Goal: Check status: Check status

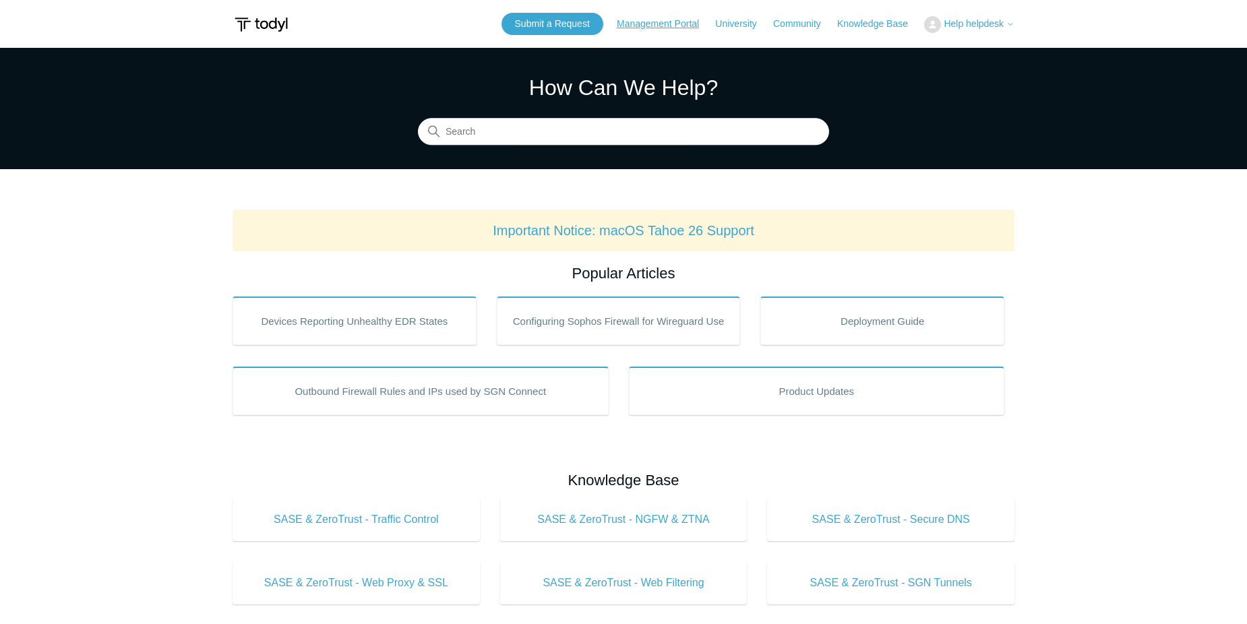
click at [655, 21] on link "Management Portal" at bounding box center [665, 24] width 96 height 14
click at [999, 20] on span "Help helpdesk" at bounding box center [974, 23] width 60 height 11
click at [995, 53] on link "My Support Requests" at bounding box center [990, 53] width 131 height 24
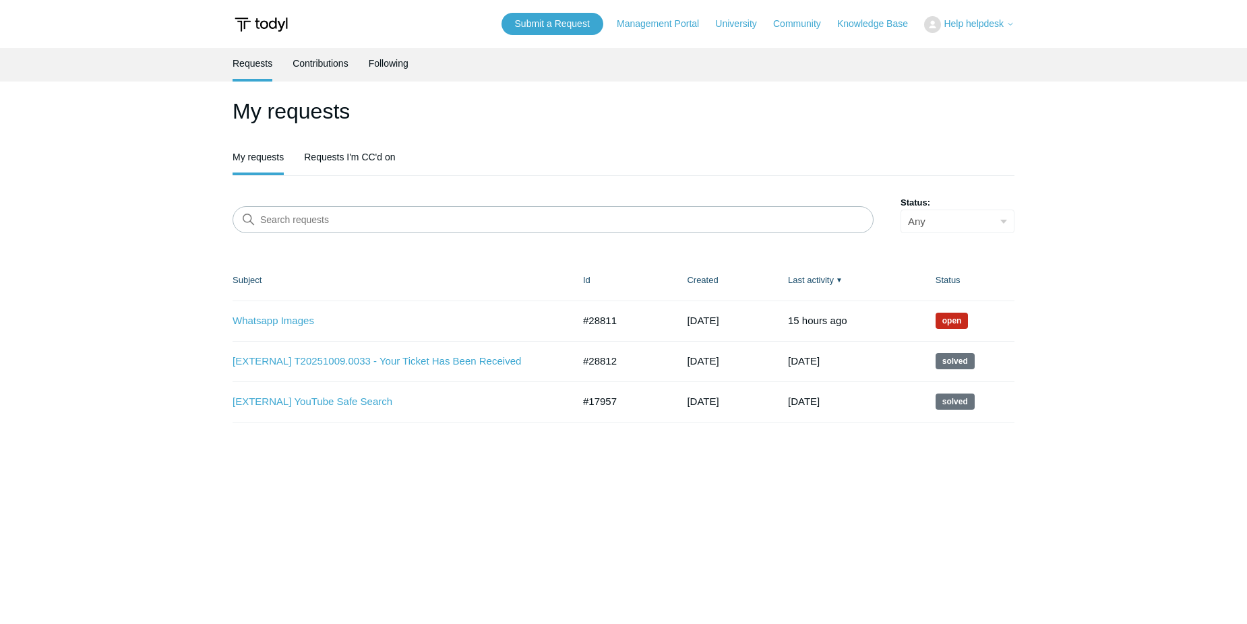
click at [303, 330] on td "Whatsapp Images #28811 [DATE] Open" at bounding box center [401, 321] width 337 height 40
click at [303, 320] on link "Whatsapp Images" at bounding box center [393, 321] width 320 height 16
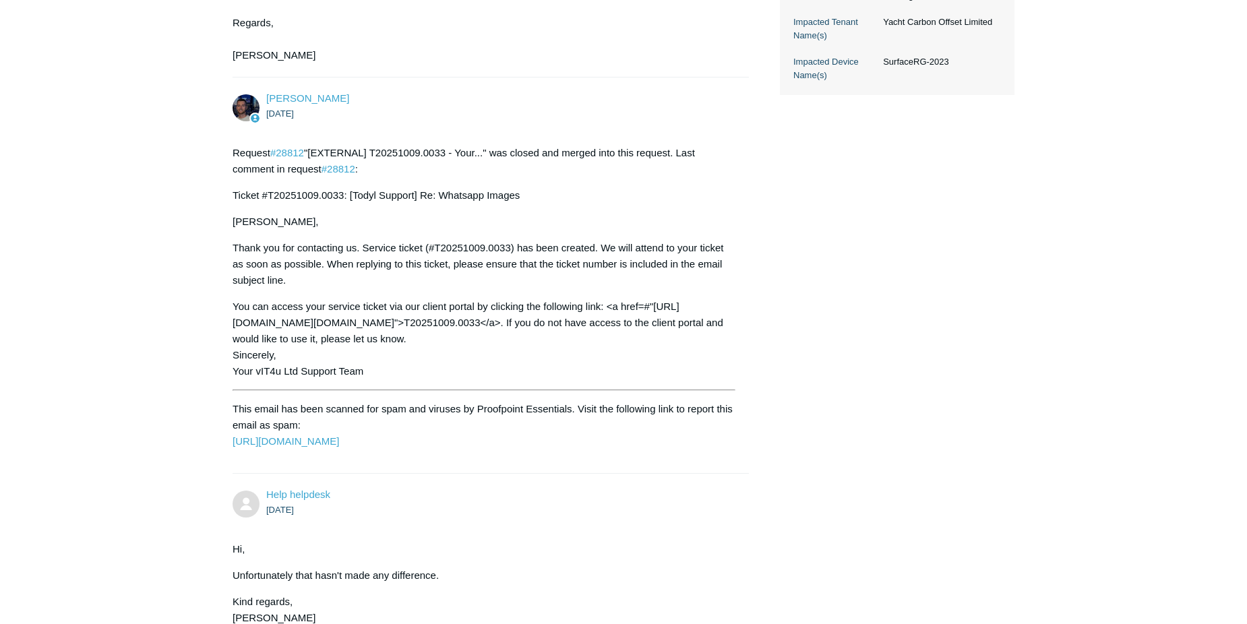
scroll to position [1784, 0]
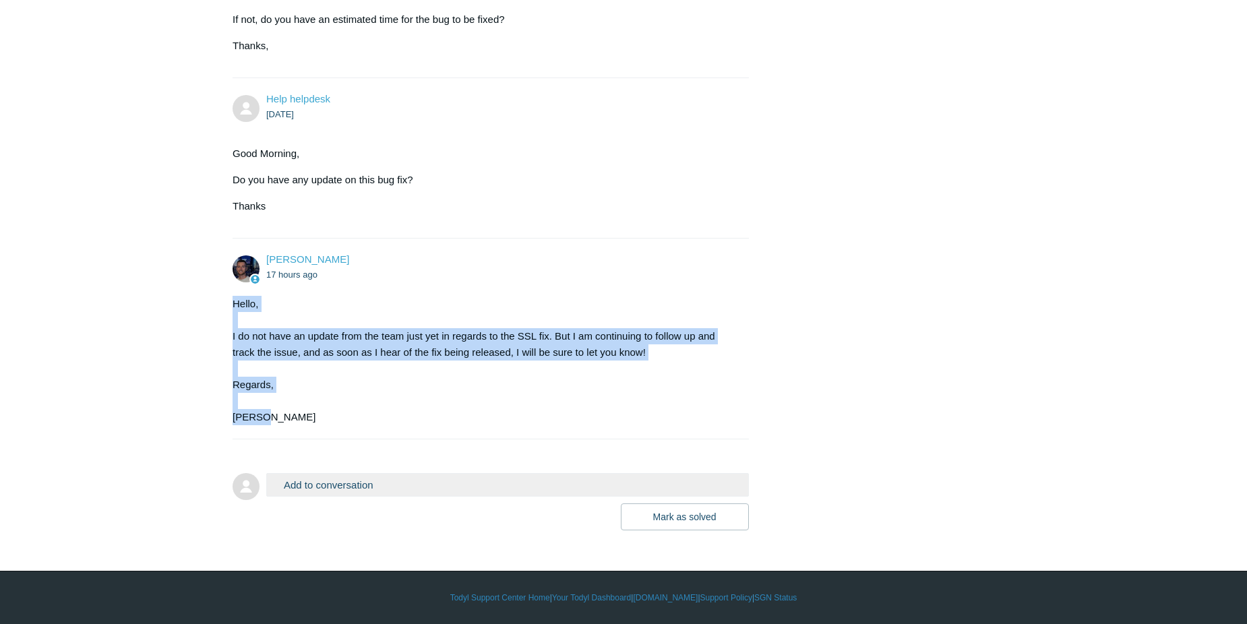
drag, startPoint x: 412, startPoint y: 419, endPoint x: 216, endPoint y: 305, distance: 226.2
copy div "Hello, I do not have an update from the team just yet in regards to the SSL fix…"
